Goal: Information Seeking & Learning: Understand process/instructions

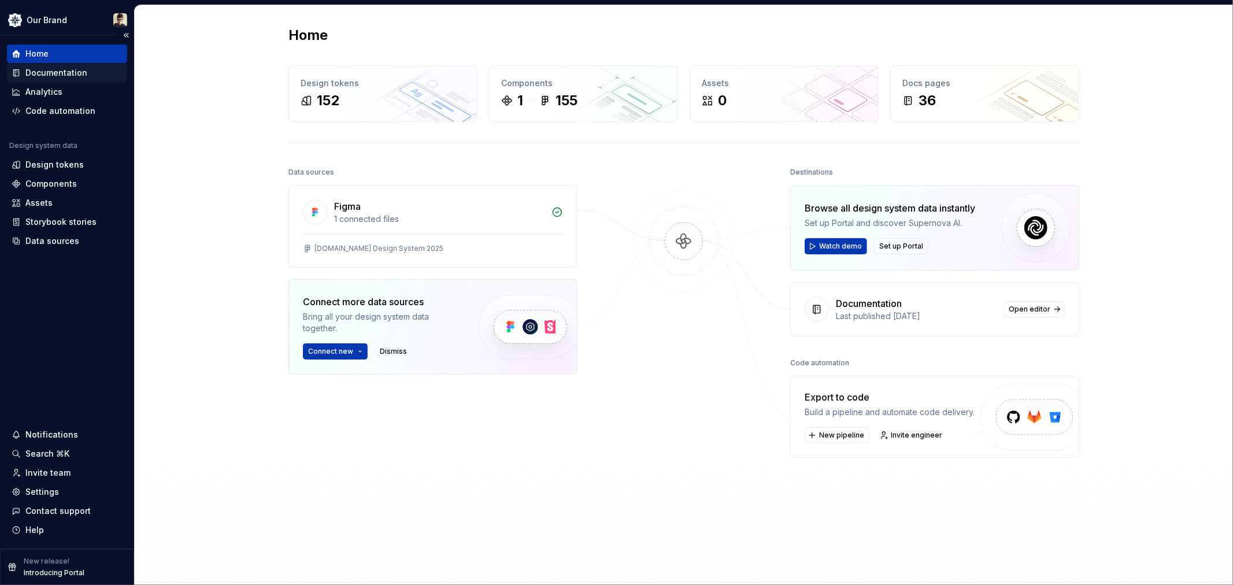
click at [58, 74] on div "Documentation" at bounding box center [56, 73] width 62 height 12
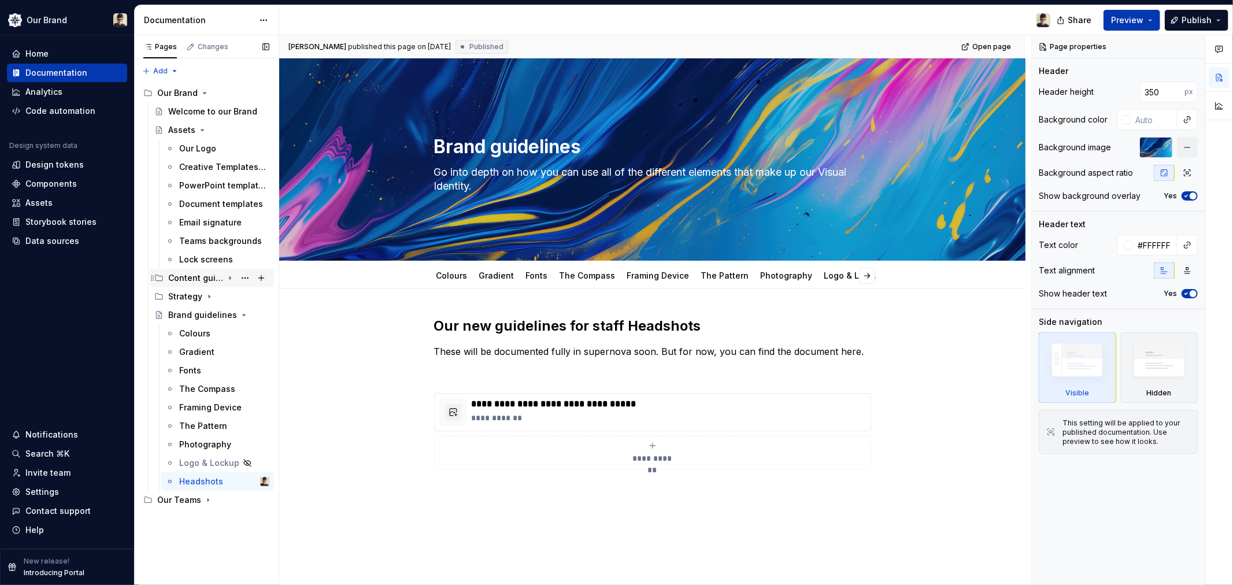
click at [233, 276] on icon "Page tree" at bounding box center [229, 277] width 9 height 9
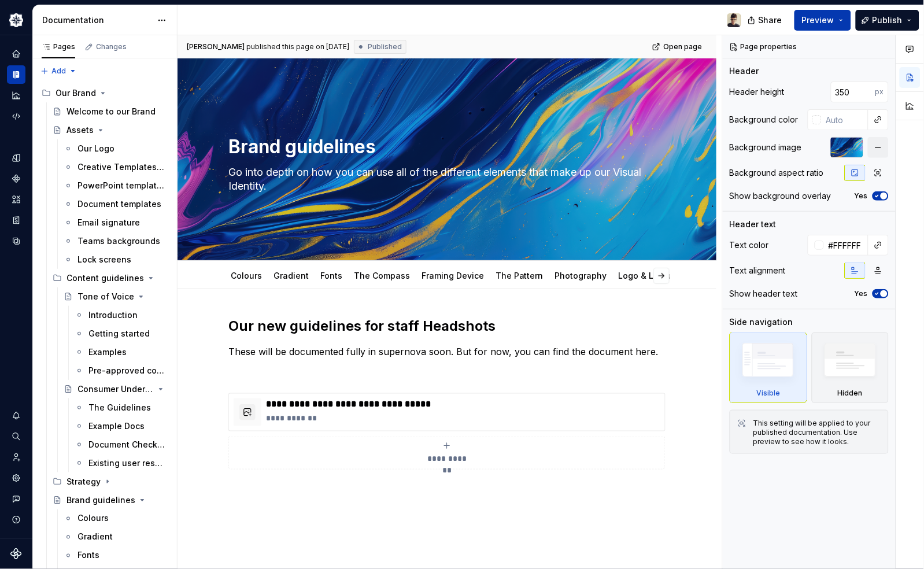
type textarea "*"
